Goal: Register for event/course

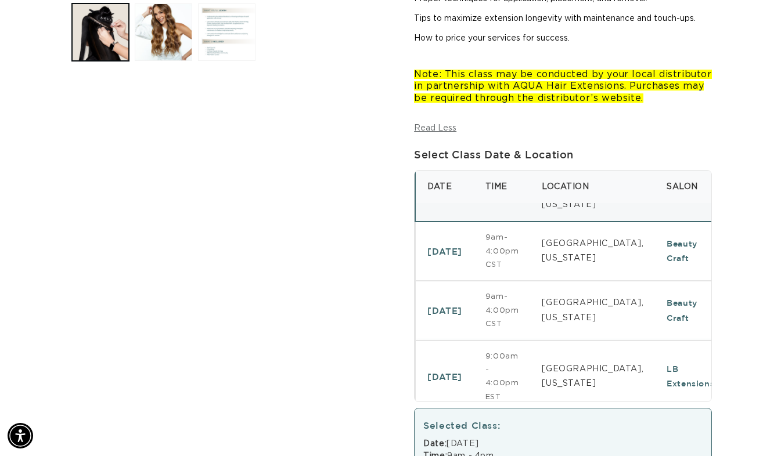
scroll to position [0, 698]
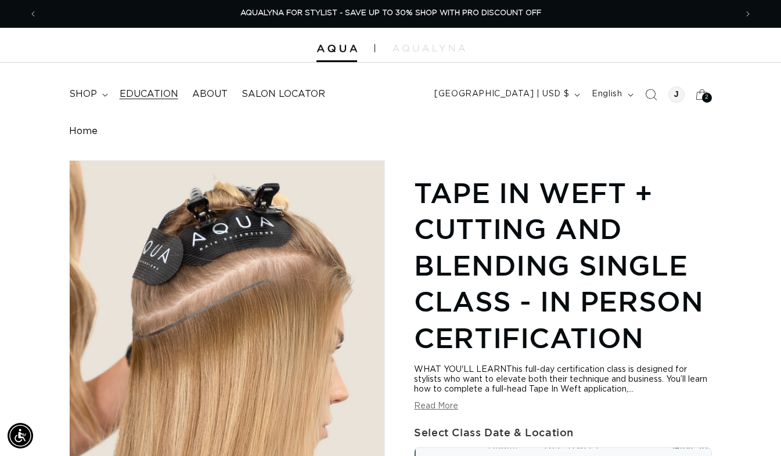
click at [150, 90] on span "Education" at bounding box center [149, 94] width 59 height 12
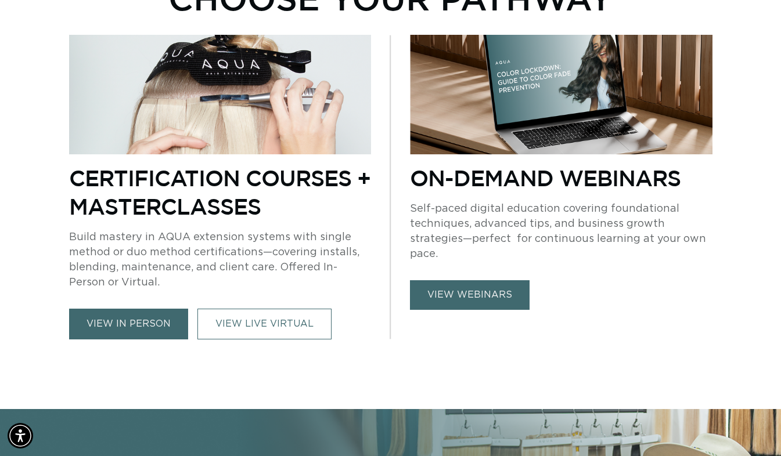
click at [121, 322] on link "view in person" at bounding box center [128, 324] width 119 height 31
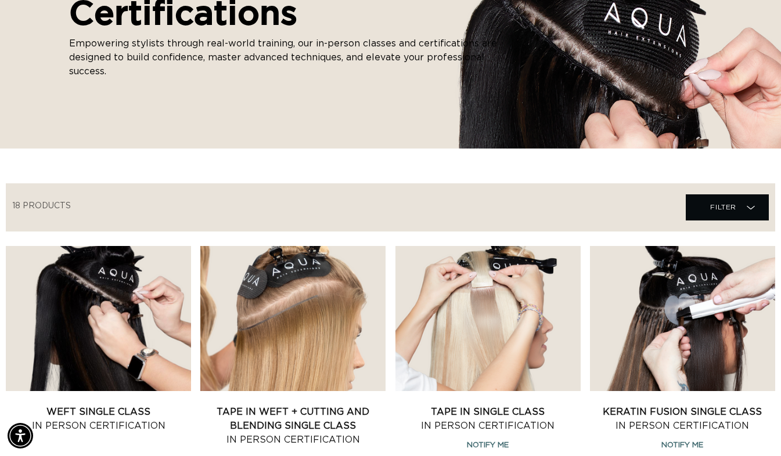
scroll to position [239, 0]
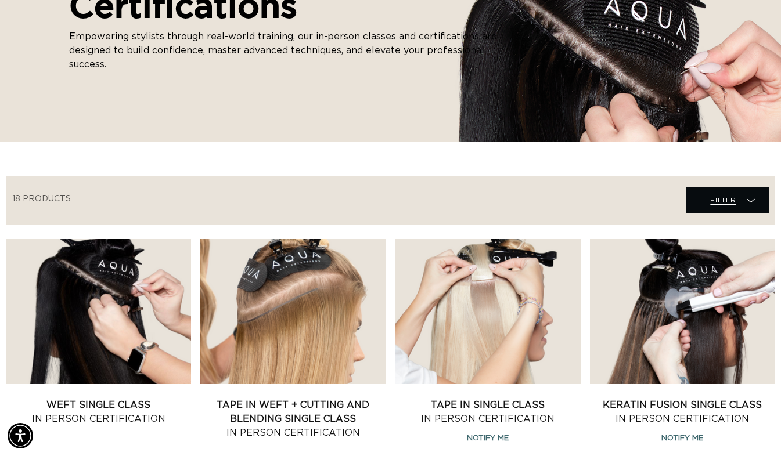
click at [737, 211] on span "Filter Filter" at bounding box center [727, 201] width 83 height 26
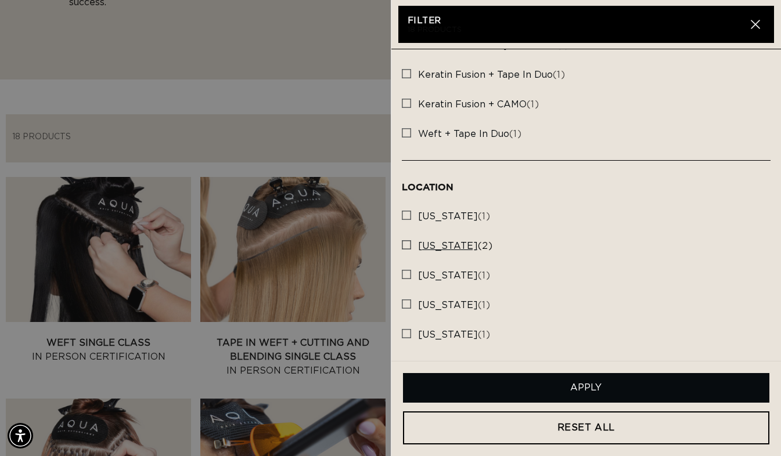
scroll to position [0, 1397]
click at [758, 28] on icon "button" at bounding box center [755, 24] width 9 height 9
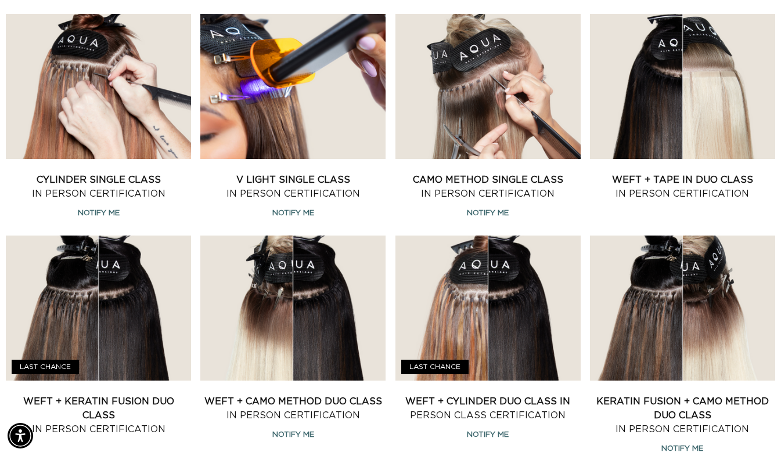
scroll to position [0, 0]
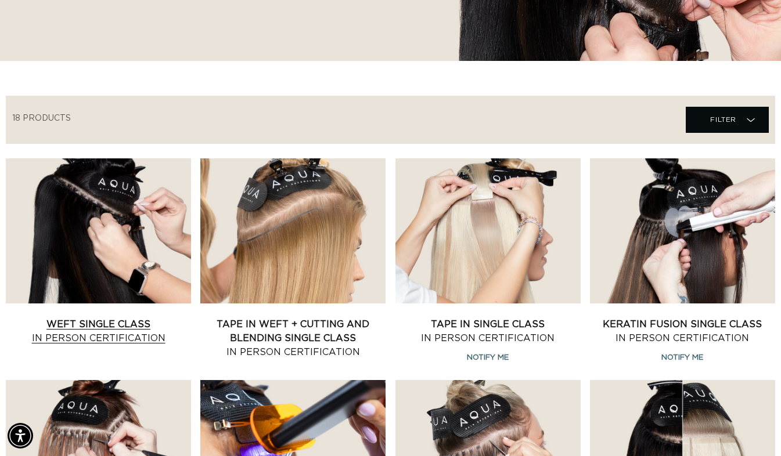
click at [102, 318] on link "Weft Single Class In Person Certification" at bounding box center [98, 332] width 185 height 28
